Goal: Information Seeking & Learning: Check status

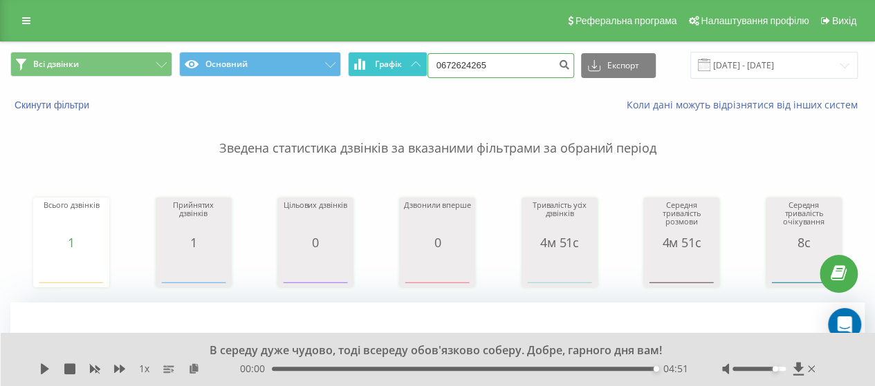
drag, startPoint x: 500, startPoint y: 67, endPoint x: 414, endPoint y: 72, distance: 85.9
click at [413, 71] on div "Всі дзвінки Основний Графік 0672624265 Експорт .csv .xls .xlsx 22.05.2025 - 22.…" at bounding box center [437, 65] width 854 height 27
paste input "75366061"
type input "0753660615"
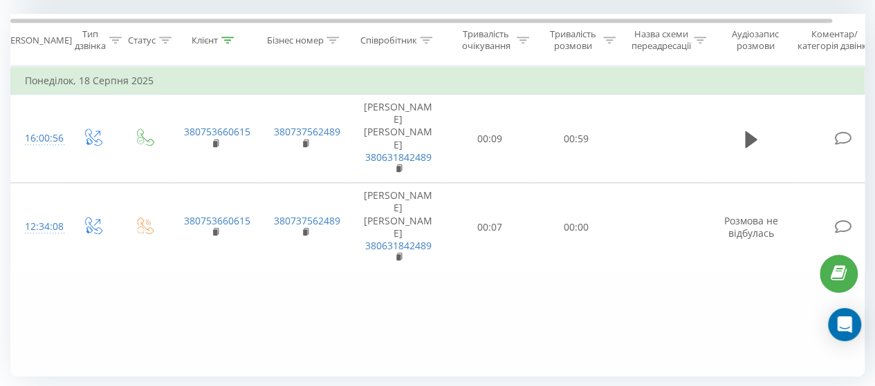
scroll to position [553, 0]
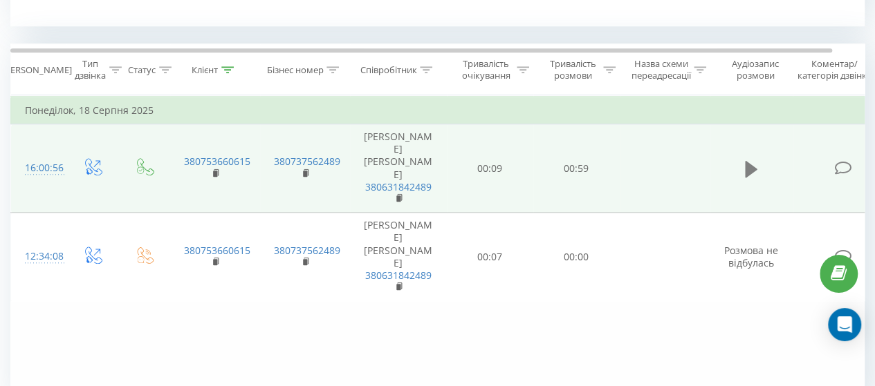
click at [750, 162] on icon at bounding box center [751, 168] width 12 height 17
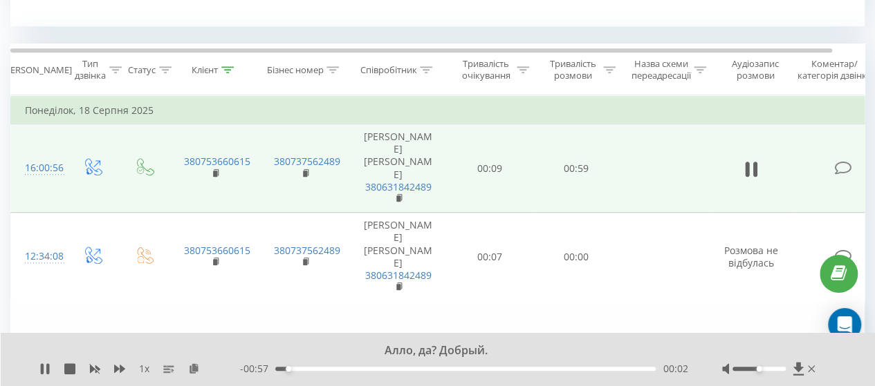
click at [304, 369] on div "00:02" at bounding box center [465, 369] width 380 height 4
click at [328, 369] on div "00:04" at bounding box center [465, 369] width 380 height 4
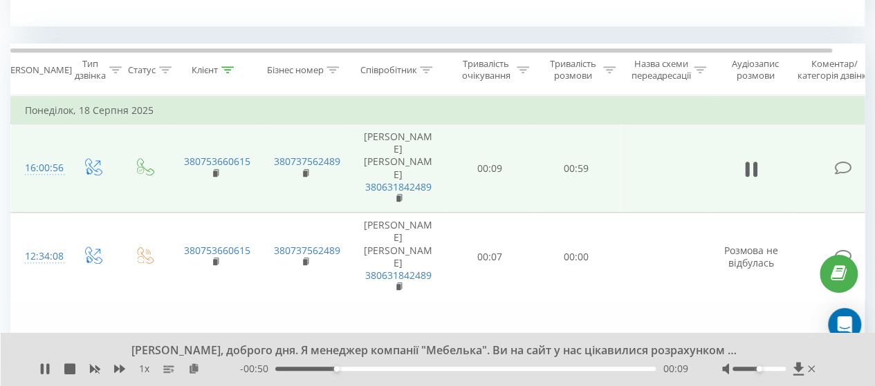
click at [347, 368] on div "00:09" at bounding box center [465, 369] width 380 height 4
click at [381, 369] on div "00:15" at bounding box center [465, 369] width 380 height 4
click at [423, 371] on div "00:23" at bounding box center [465, 369] width 380 height 4
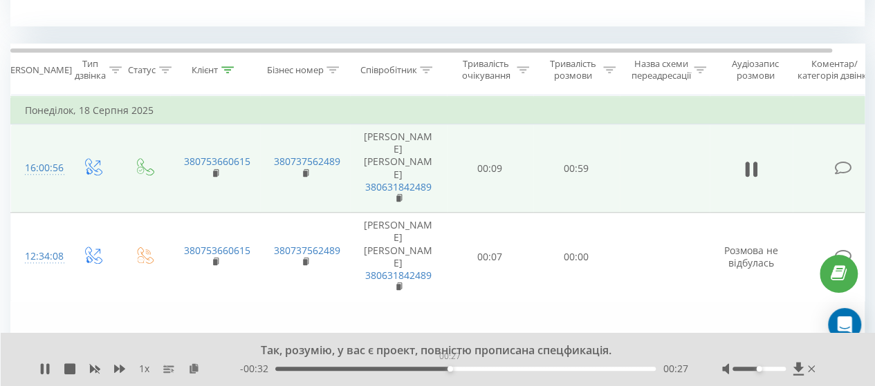
click at [449, 368] on div "00:27" at bounding box center [465, 369] width 380 height 4
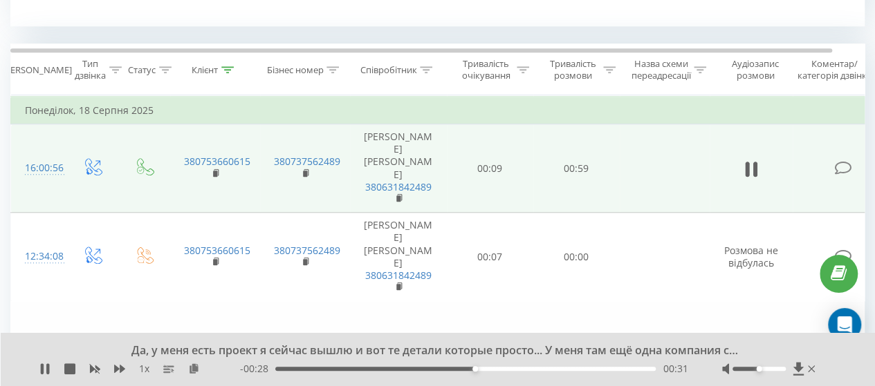
click at [487, 370] on div "00:31" at bounding box center [465, 369] width 380 height 4
click at [517, 368] on div "00:38" at bounding box center [465, 369] width 380 height 4
click at [543, 369] on div "00:40" at bounding box center [465, 369] width 380 height 4
click at [586, 371] on div "00:48" at bounding box center [465, 369] width 380 height 4
click at [610, 370] on div "00:49" at bounding box center [465, 369] width 380 height 4
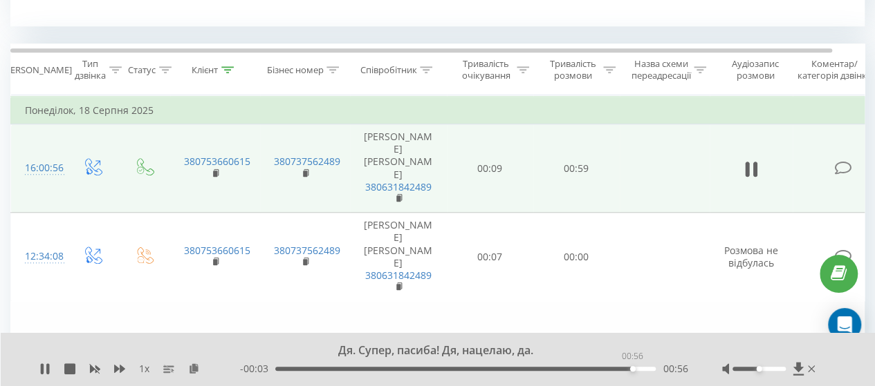
click at [632, 369] on div "00:56" at bounding box center [465, 369] width 380 height 4
click at [47, 368] on icon at bounding box center [47, 369] width 3 height 11
